Goal: Find specific page/section: Find specific page/section

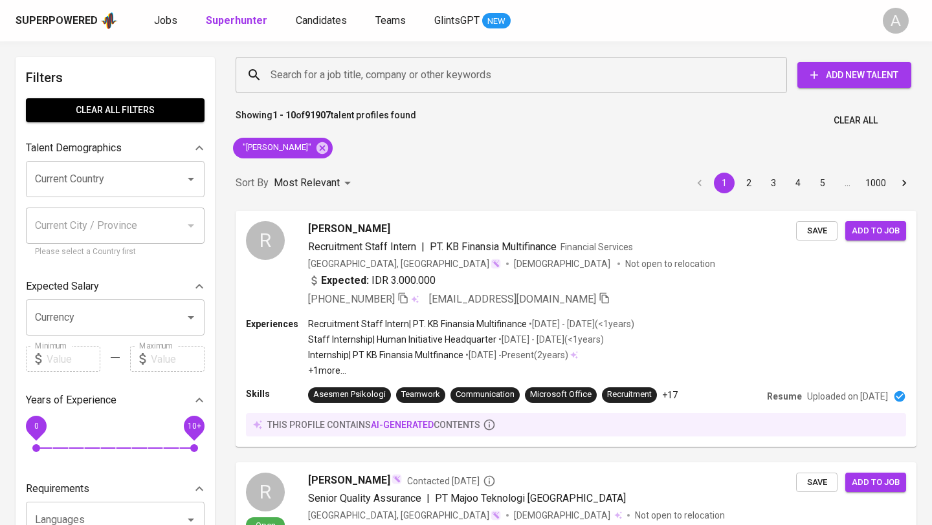
click at [864, 115] on span "Clear All" at bounding box center [855, 121] width 44 height 16
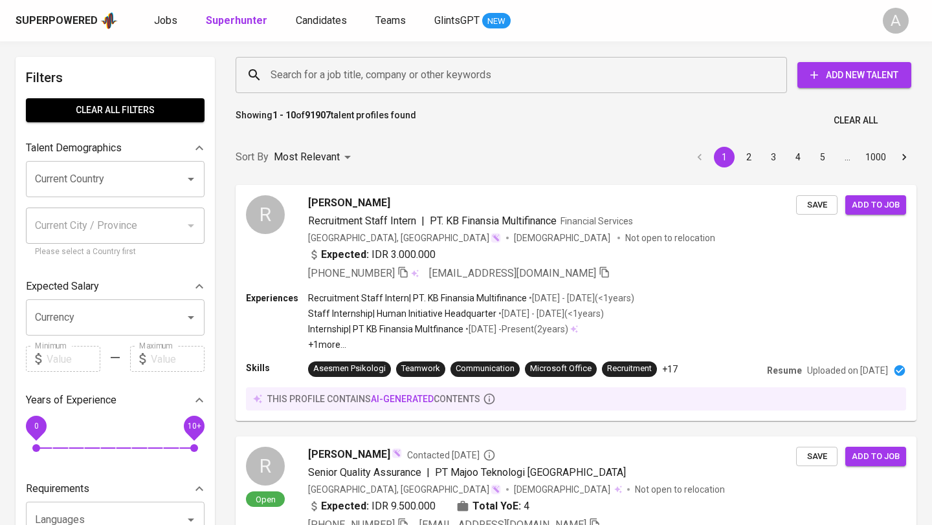
click at [523, 67] on input "Search for a job title, company or other keywords" at bounding box center [514, 75] width 494 height 25
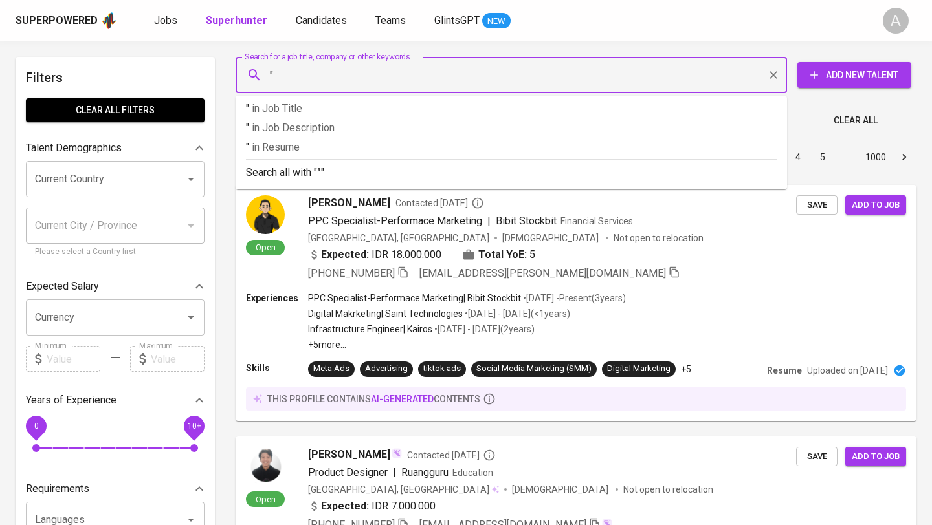
paste input "[PERSON_NAME]"
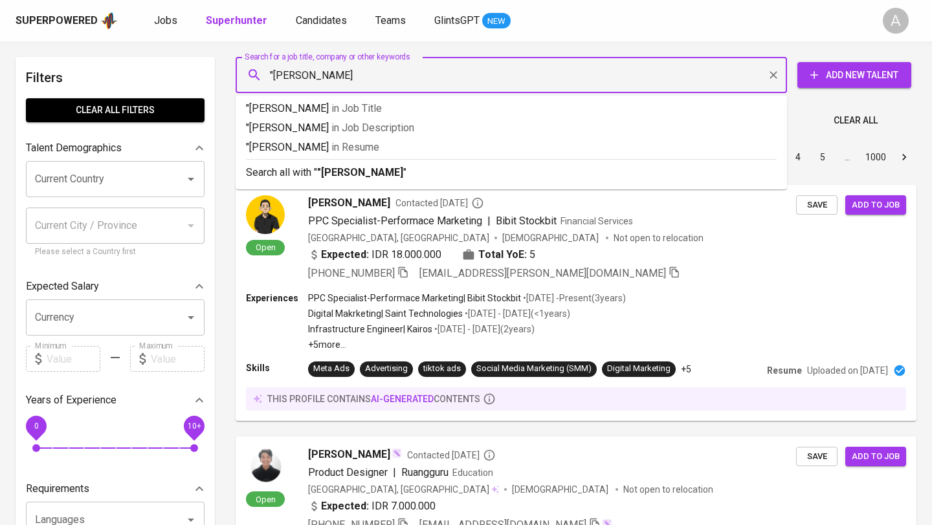
type input ""[PERSON_NAME]""
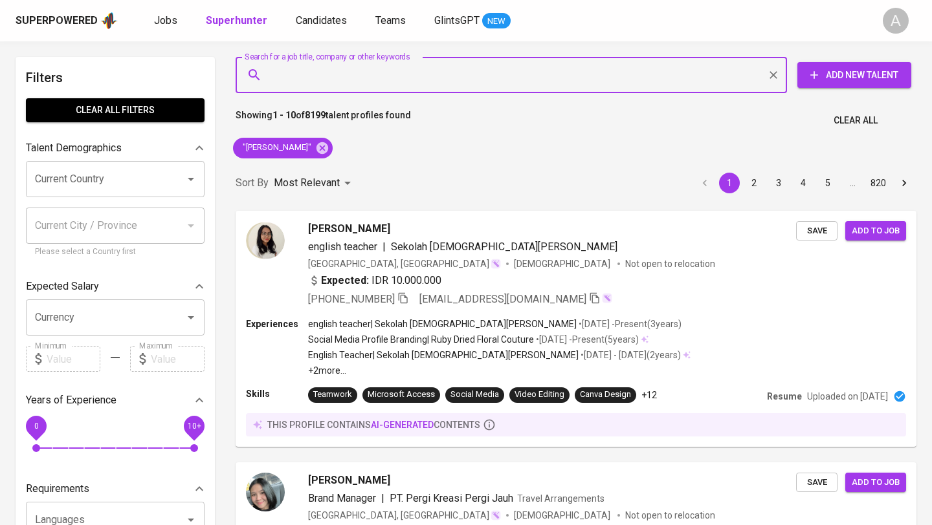
click at [865, 129] on button "Clear All" at bounding box center [855, 121] width 54 height 24
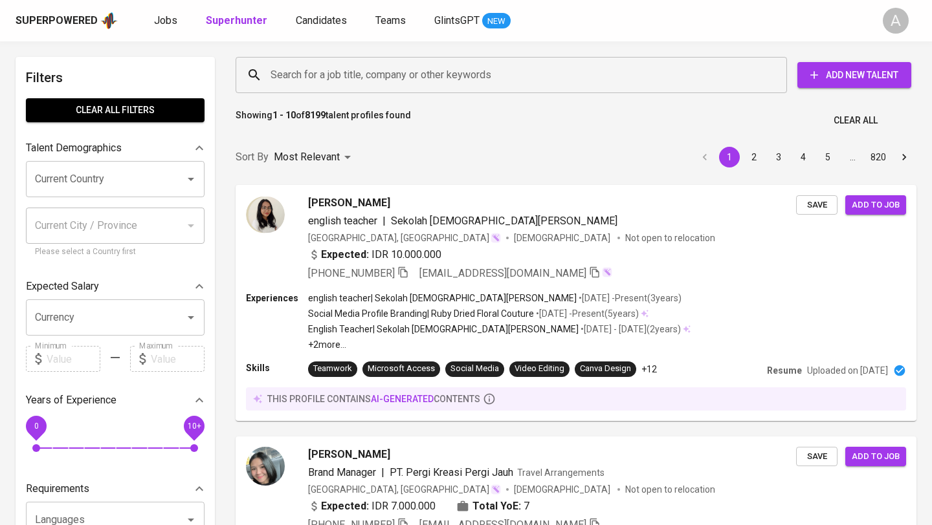
click at [441, 74] on input "Search for a job title, company or other keywords" at bounding box center [514, 75] width 494 height 25
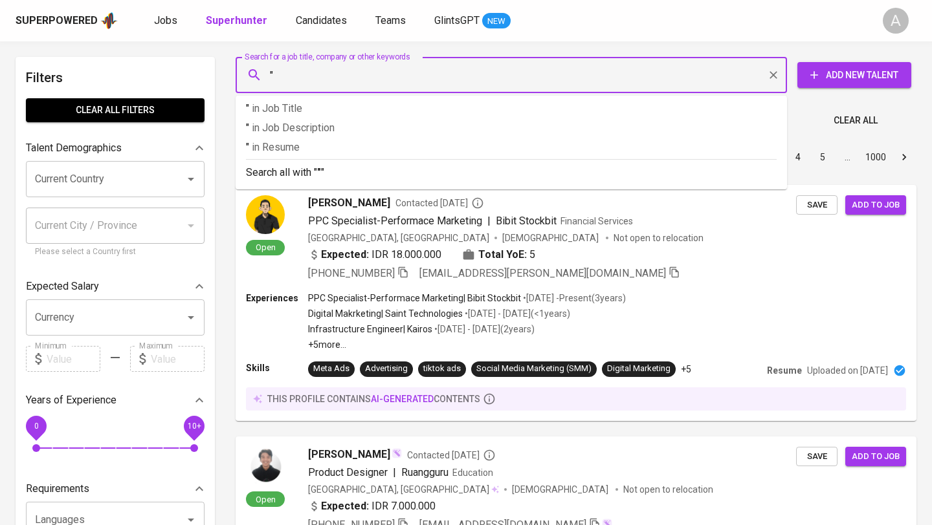
paste input "Septi Lathiifah"
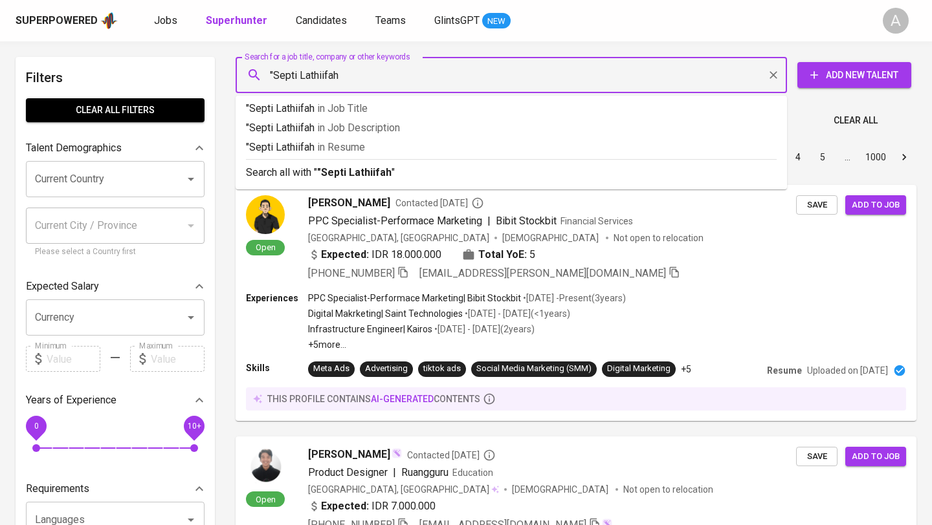
type input ""Septi Lathiifah""
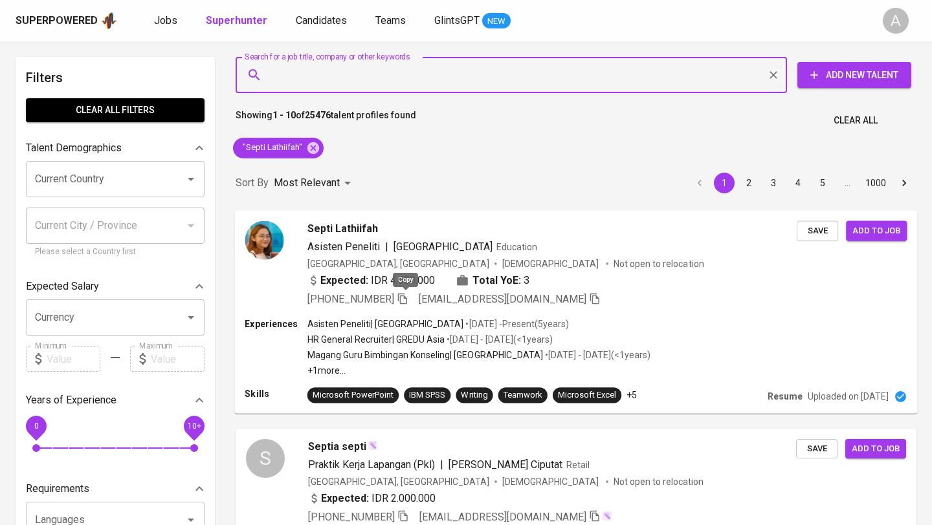
click at [404, 297] on icon "button" at bounding box center [403, 298] width 12 height 12
